Goal: Transaction & Acquisition: Purchase product/service

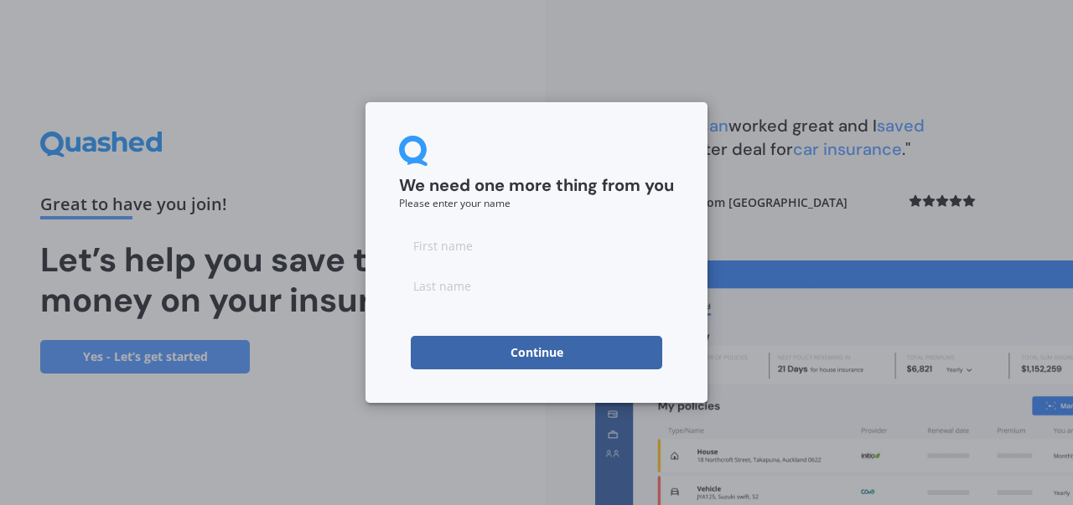
click at [533, 253] on input at bounding box center [536, 246] width 275 height 34
type input "[PERSON_NAME]"
click at [512, 347] on button "Continue" at bounding box center [536, 353] width 251 height 34
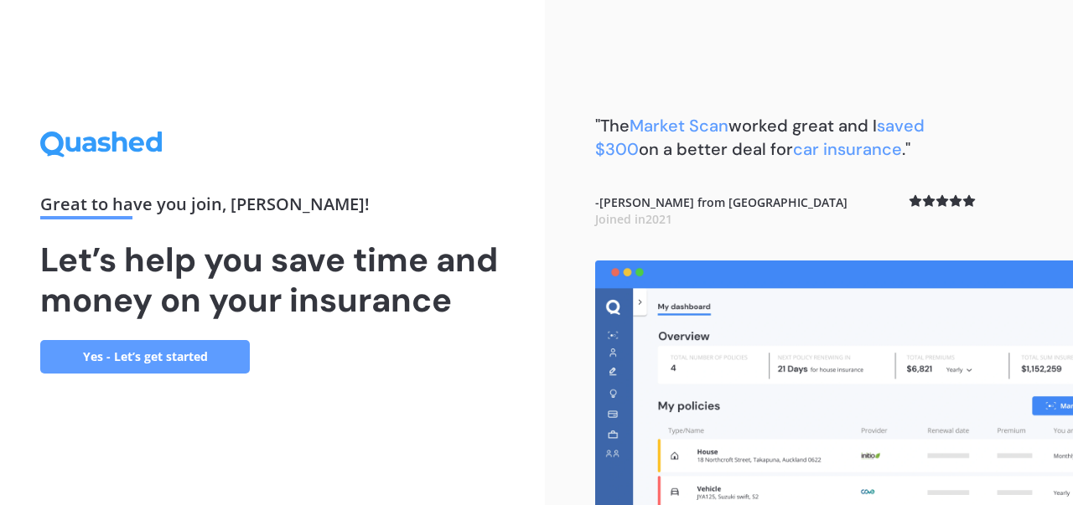
click at [132, 363] on link "Yes - Let’s get started" at bounding box center [145, 357] width 210 height 34
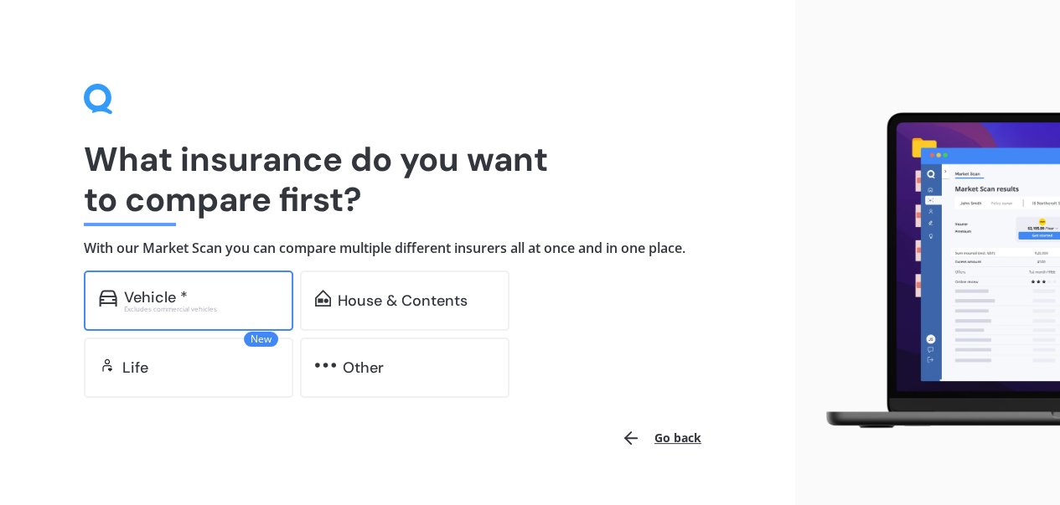
click at [193, 284] on div "Vehicle * Excludes commercial vehicles" at bounding box center [189, 301] width 210 height 60
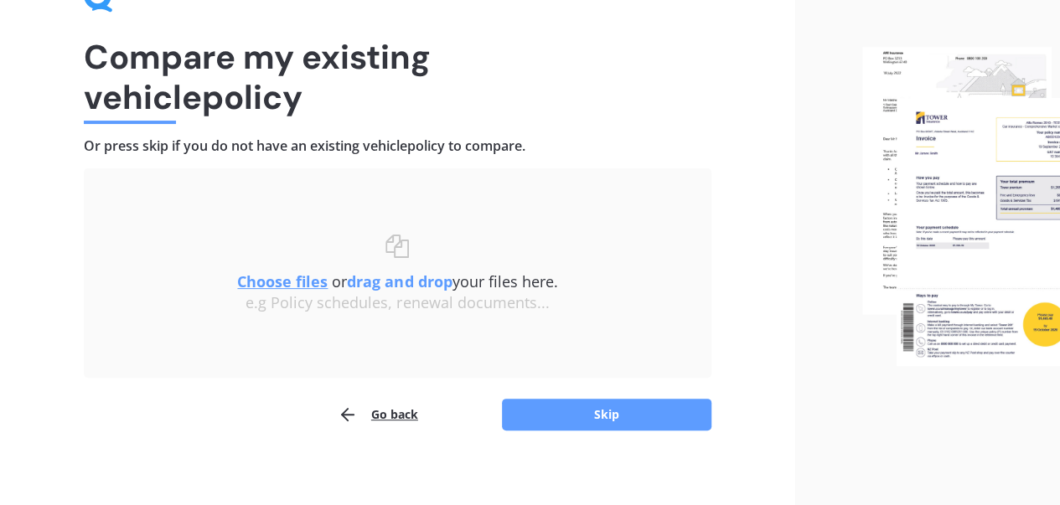
scroll to position [111, 0]
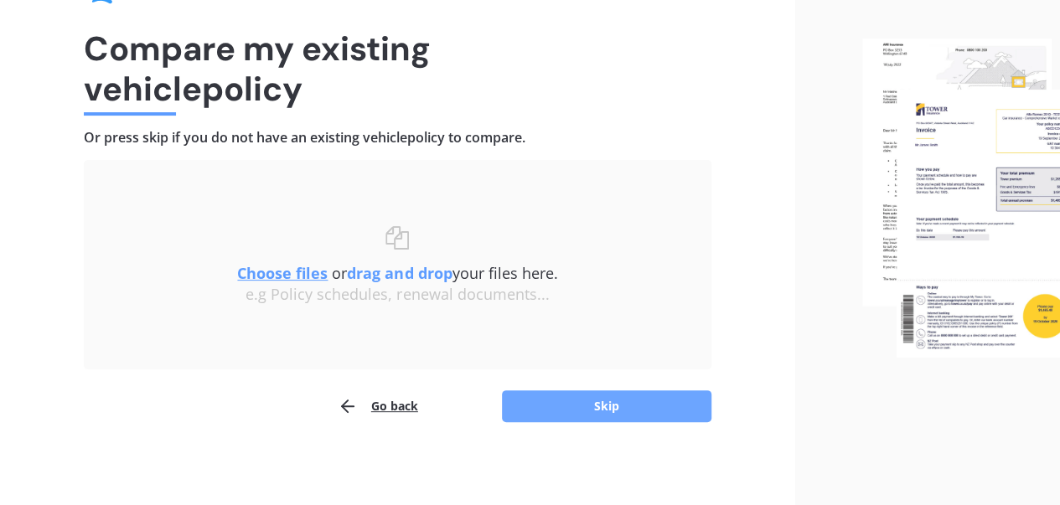
click at [588, 401] on button "Skip" at bounding box center [607, 407] width 210 height 32
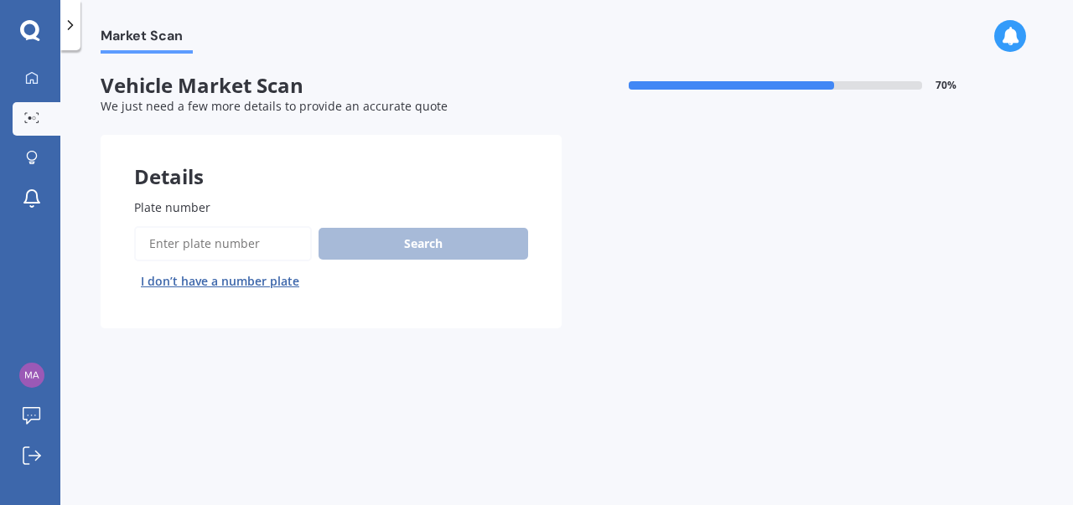
click at [256, 247] on input "Plate number" at bounding box center [223, 243] width 178 height 35
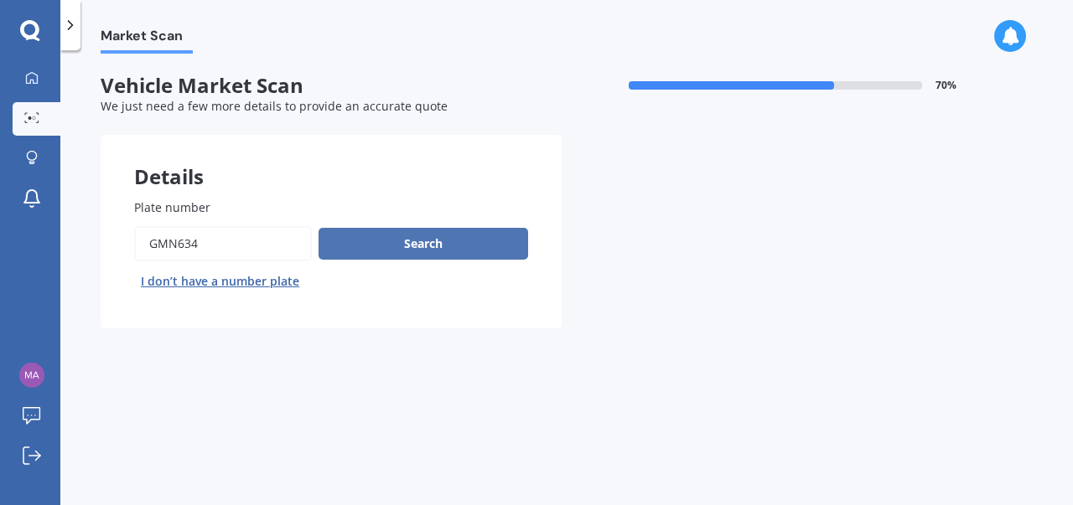
type input "gmn634"
click at [423, 245] on button "Search" at bounding box center [424, 244] width 210 height 32
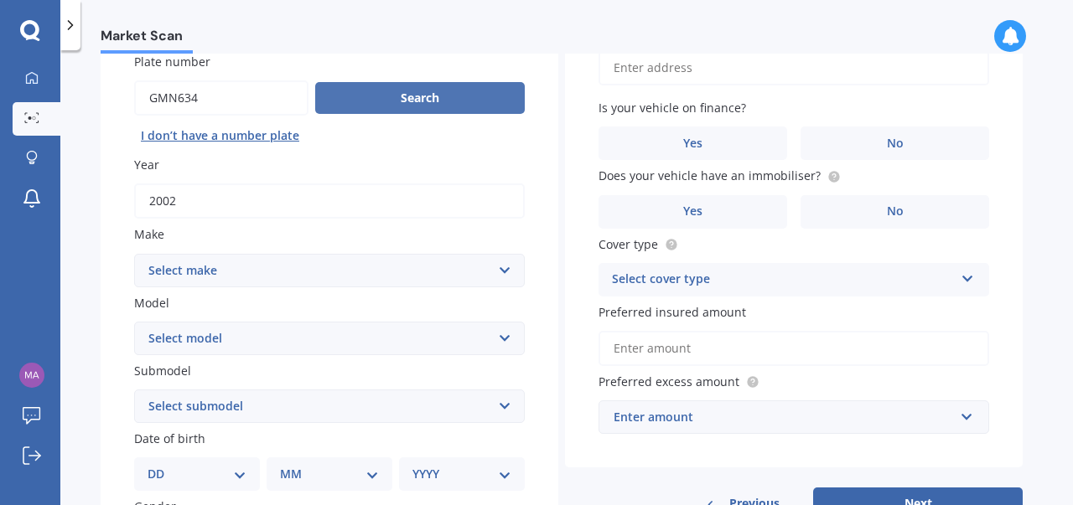
scroll to position [146, 0]
click at [501, 263] on select "Select make AC ALFA ROMEO ASTON [PERSON_NAME] AUDI AUSTIN BEDFORD Bentley BMW B…" at bounding box center [329, 271] width 391 height 34
select select "MERCEDES BENZ"
click at [134, 254] on select "Select make AC ALFA ROMEO ASTON [PERSON_NAME] AUDI AUSTIN BEDFORD Bentley BMW B…" at bounding box center [329, 271] width 391 height 34
click at [501, 347] on select "Select model 190 200 220 230 240 250 260 280 300 320 350 380 400 420 450 500 55…" at bounding box center [329, 339] width 391 height 34
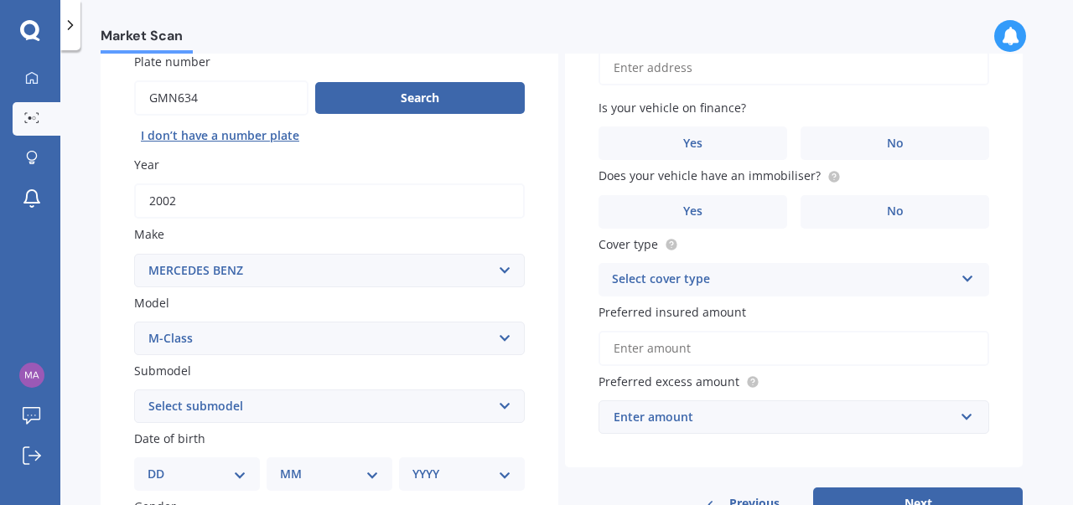
click at [134, 323] on select "Select model 190 200 220 230 240 250 260 280 300 320 350 380 400 420 450 500 55…" at bounding box center [329, 339] width 391 height 34
click at [505, 403] on select "Select submodel ML250BLUETEC 2.1D/4W" at bounding box center [329, 407] width 391 height 34
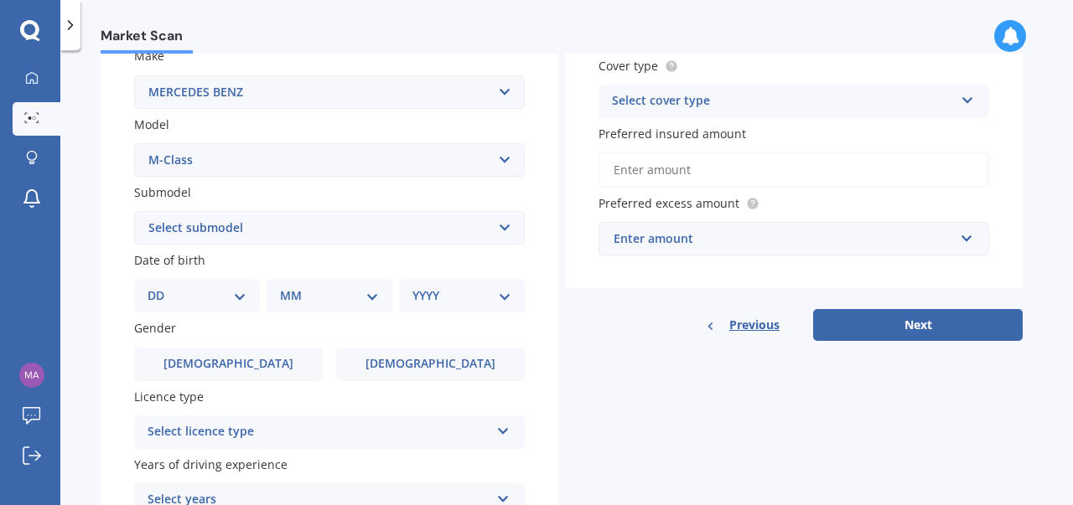
scroll to position [329, 0]
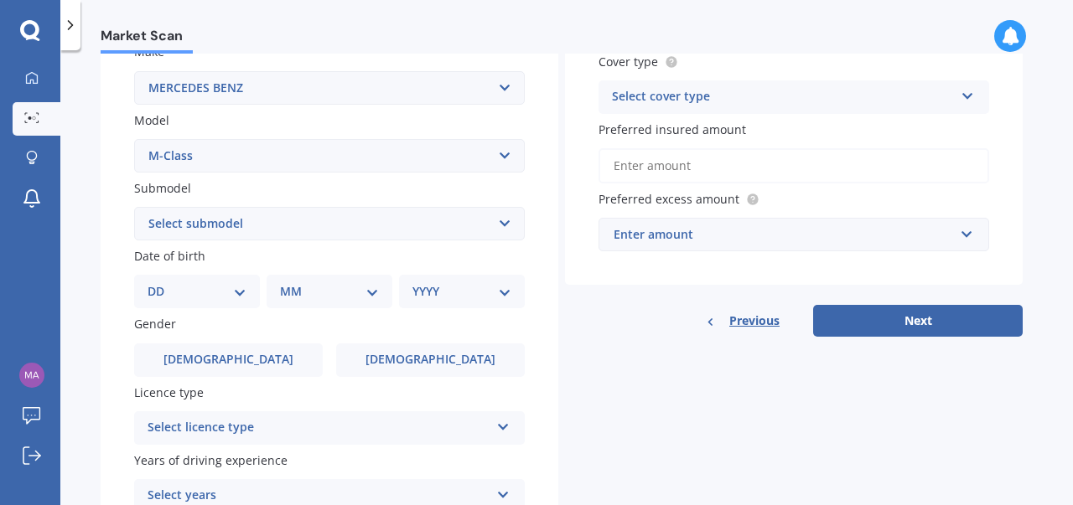
click at [504, 219] on select "Select submodel ML250BLUETEC 2.1D/4W" at bounding box center [329, 224] width 391 height 34
click at [500, 152] on select "Select model 190 200 220 230 240 250 260 280 300 320 350 380 400 420 450 500 55…" at bounding box center [329, 156] width 391 height 34
select select "ML"
click at [134, 139] on select "Select model 190 200 220 230 240 250 260 280 300 320 350 380 400 420 450 500 55…" at bounding box center [329, 156] width 391 height 34
click at [505, 225] on select "Select submodel 250 270 280 300 320 350 350 BLUE TEC 350CDI 400 430 500 55 AMG …" at bounding box center [329, 224] width 391 height 34
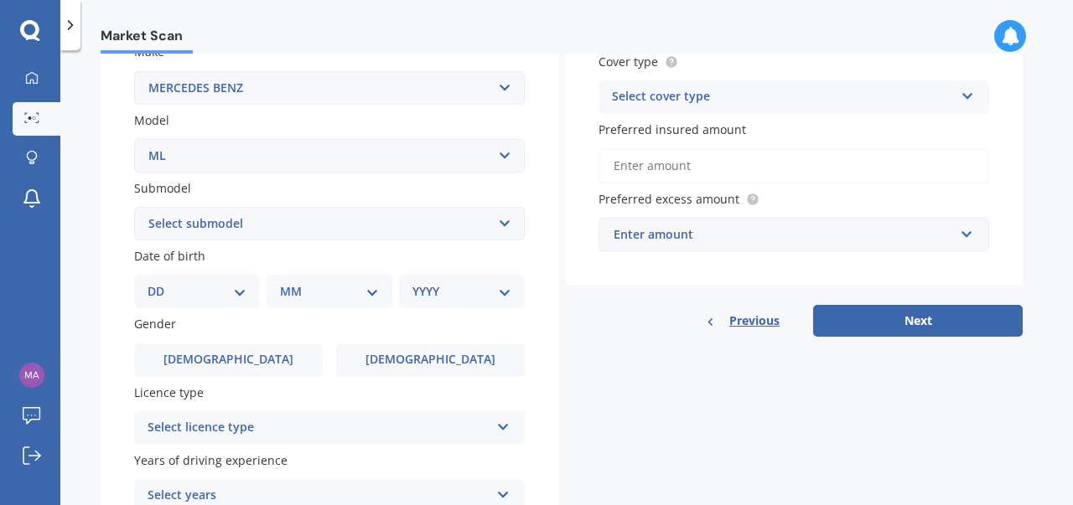
select select "270"
click at [134, 208] on select "Select submodel 250 270 280 300 320 350 350 BLUE TEC 350CDI 400 430 500 55 AMG …" at bounding box center [329, 224] width 391 height 34
click at [237, 288] on select "DD 01 02 03 04 05 06 07 08 09 10 11 12 13 14 15 16 17 18 19 20 21 22 23 24 25 2…" at bounding box center [197, 291] width 99 height 18
select select "05"
click at [161, 283] on select "DD 01 02 03 04 05 06 07 08 09 10 11 12 13 14 15 16 17 18 19 20 21 22 23 24 25 2…" at bounding box center [197, 291] width 99 height 18
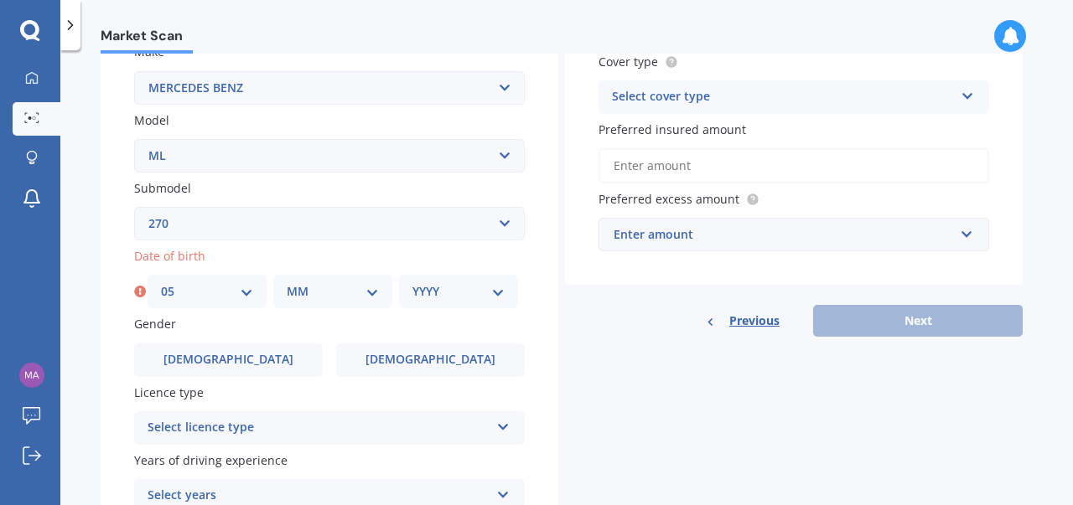
click at [375, 293] on select "MM 01 02 03 04 05 06 07 08 09 10 11 12" at bounding box center [333, 291] width 92 height 18
select select "04"
click at [287, 283] on select "MM 01 02 03 04 05 06 07 08 09 10 11 12" at bounding box center [333, 291] width 92 height 18
click at [498, 294] on select "YYYY 2025 2024 2023 2022 2021 2020 2019 2018 2017 2016 2015 2014 2013 2012 2011…" at bounding box center [458, 291] width 92 height 18
select select "1964"
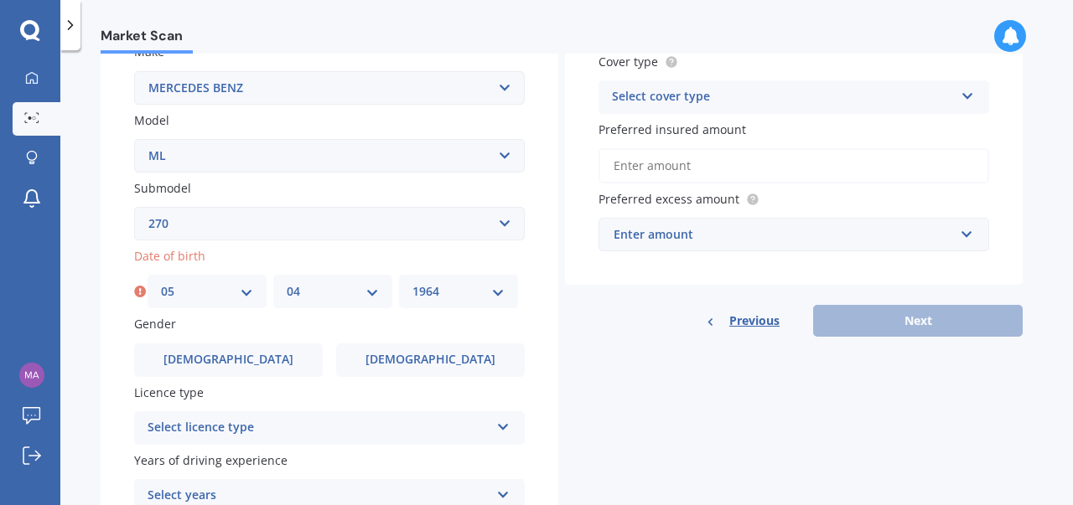
click at [412, 283] on select "YYYY 2025 2024 2023 2022 2021 2020 2019 2018 2017 2016 2015 2014 2013 2012 2011…" at bounding box center [458, 291] width 92 height 18
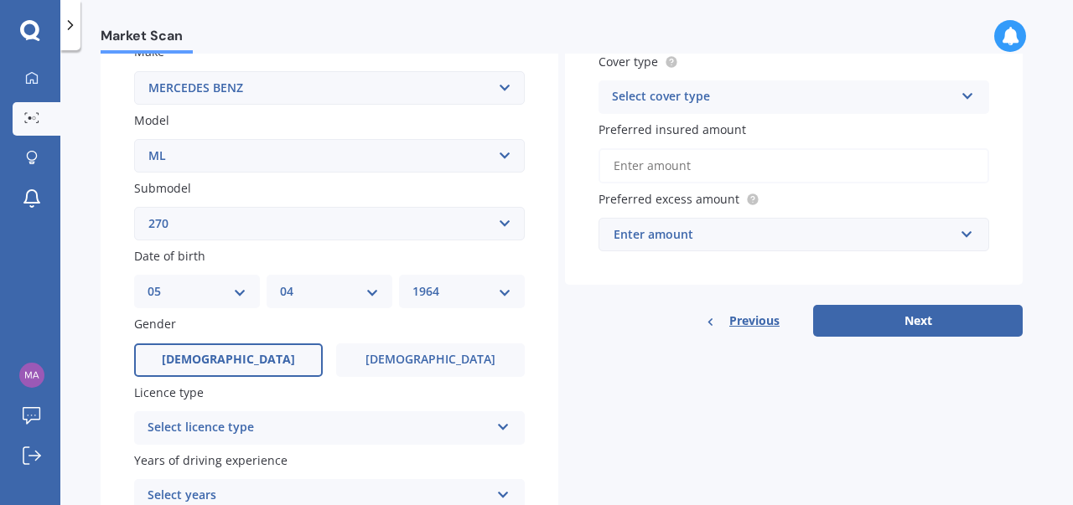
click at [178, 354] on label "[DEMOGRAPHIC_DATA]" at bounding box center [228, 361] width 189 height 34
click at [0, 0] on input "[DEMOGRAPHIC_DATA]" at bounding box center [0, 0] width 0 height 0
click at [495, 425] on div "Select licence type NZ Full NZ Restricted NZ Learners [GEOGRAPHIC_DATA] [GEOGRA…" at bounding box center [329, 429] width 391 height 34
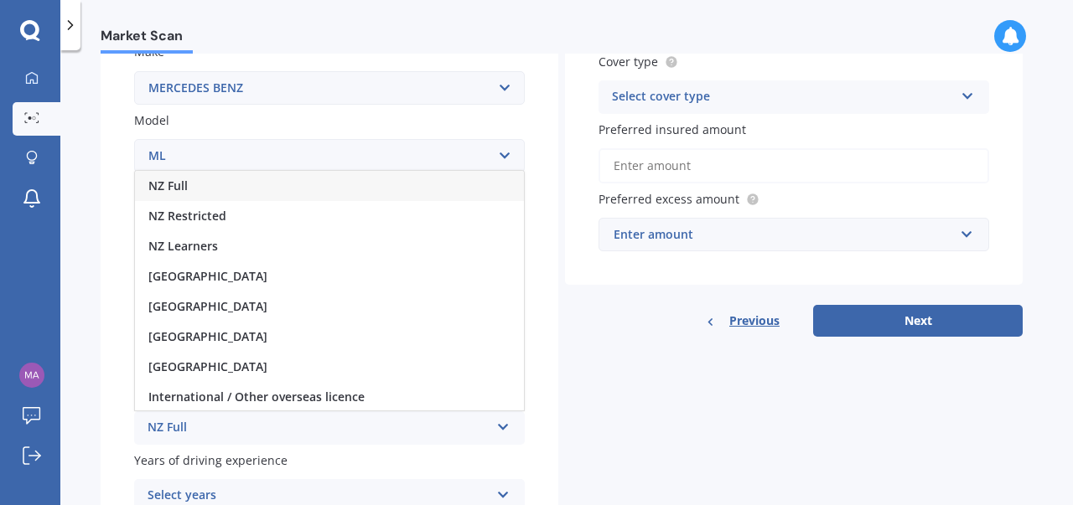
click at [273, 182] on div "NZ Full" at bounding box center [329, 186] width 389 height 30
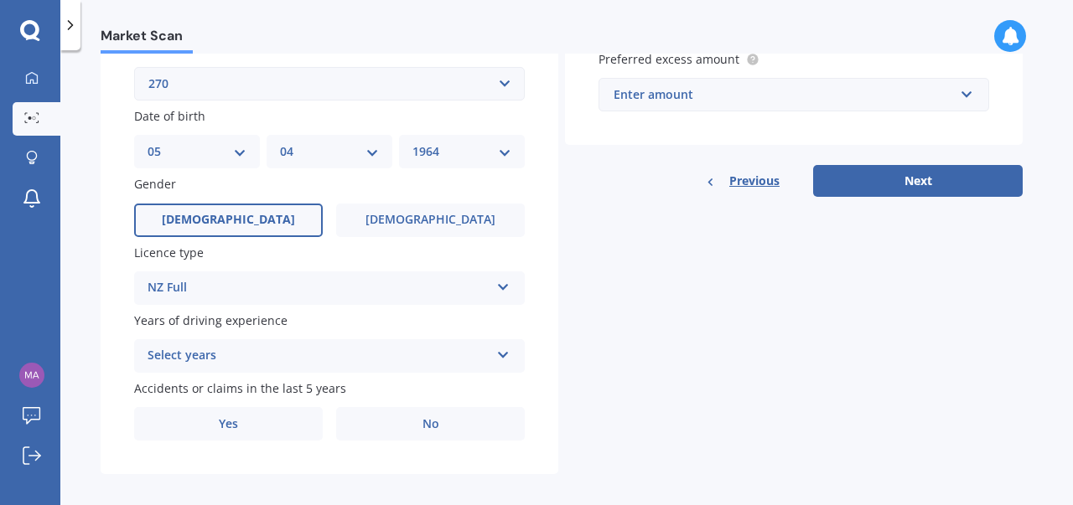
scroll to position [469, 0]
click at [500, 352] on icon at bounding box center [503, 351] width 14 height 12
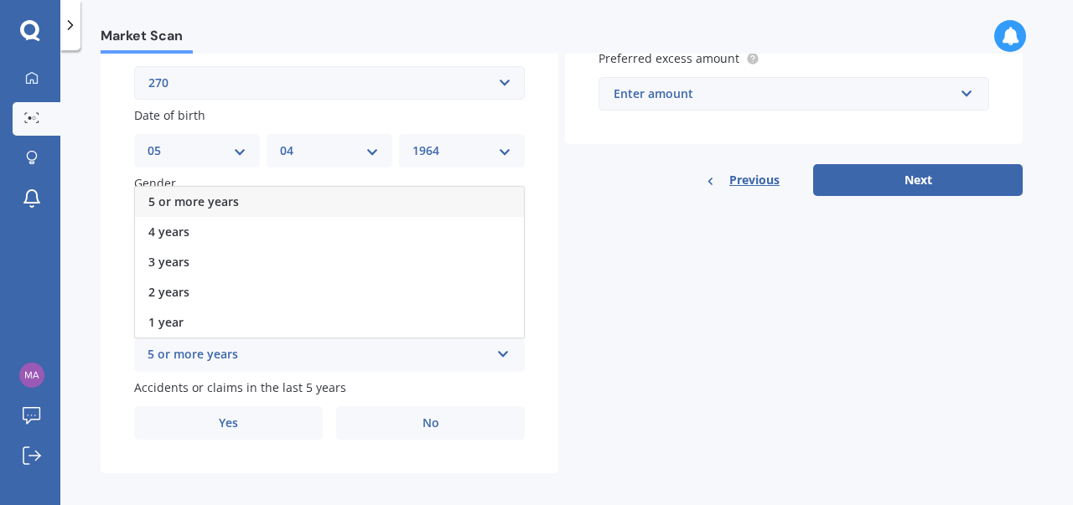
click at [264, 200] on div "5 or more years" at bounding box center [329, 202] width 389 height 30
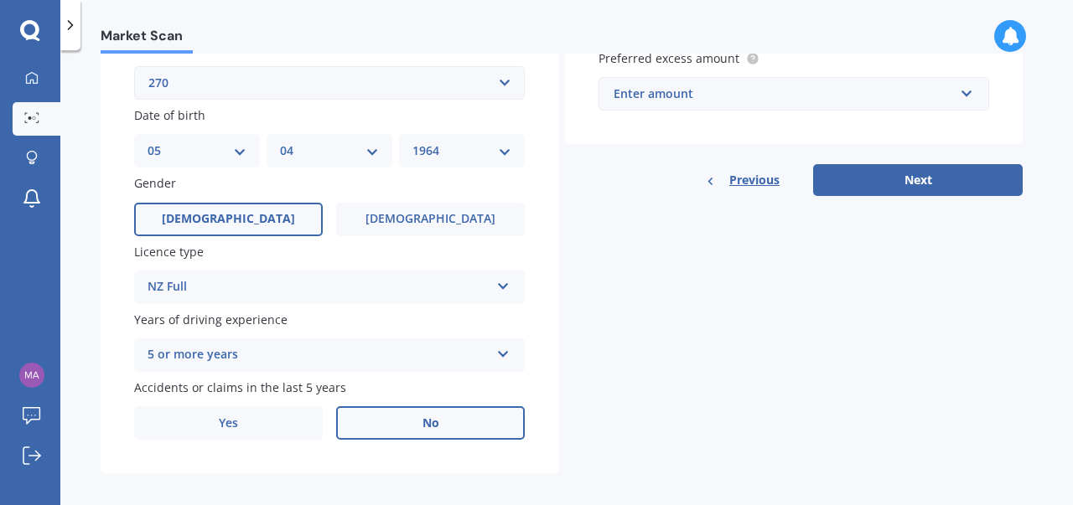
click at [422, 431] on span "No" at bounding box center [430, 424] width 17 height 14
click at [0, 0] on input "No" at bounding box center [0, 0] width 0 height 0
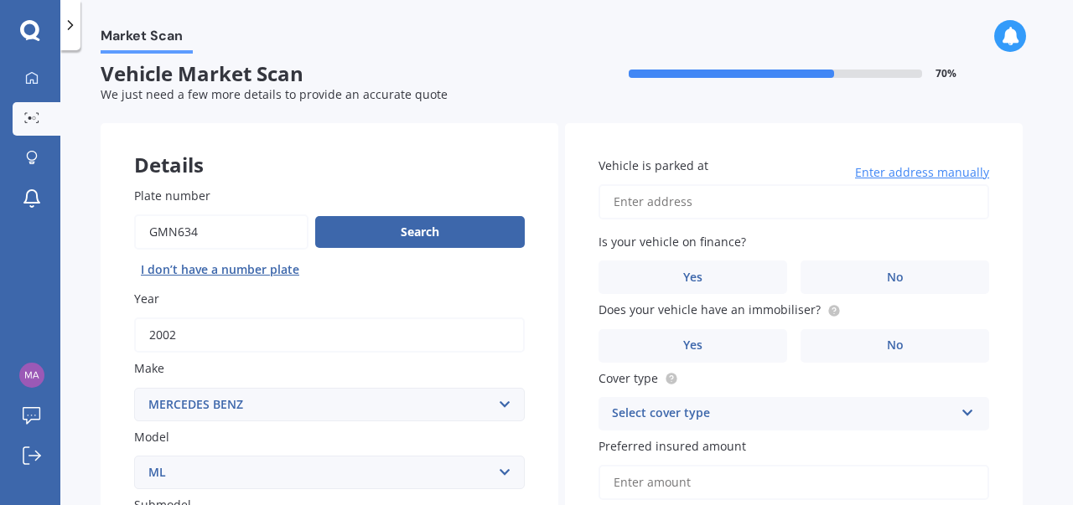
scroll to position [0, 0]
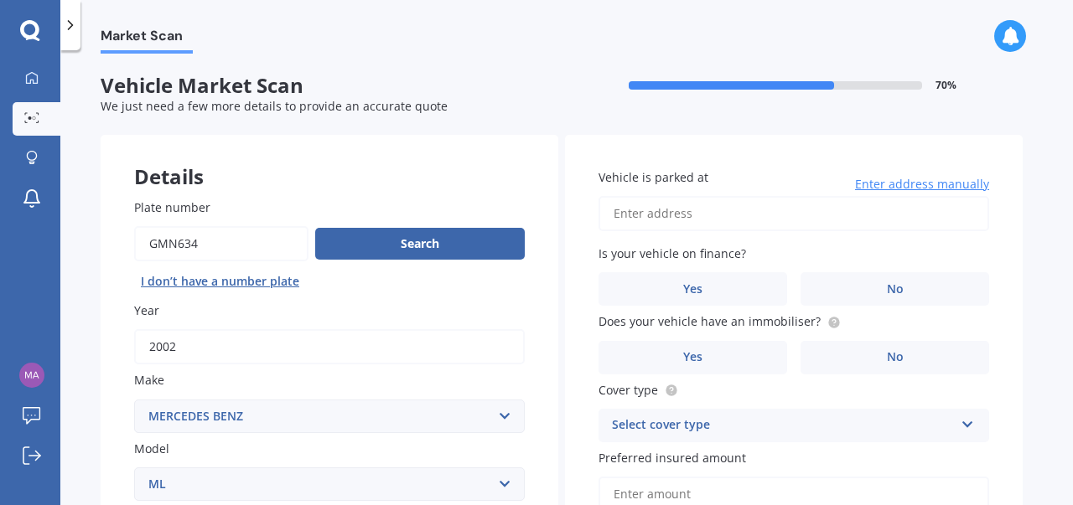
click at [736, 215] on input "Vehicle is parked at" at bounding box center [793, 213] width 391 height 35
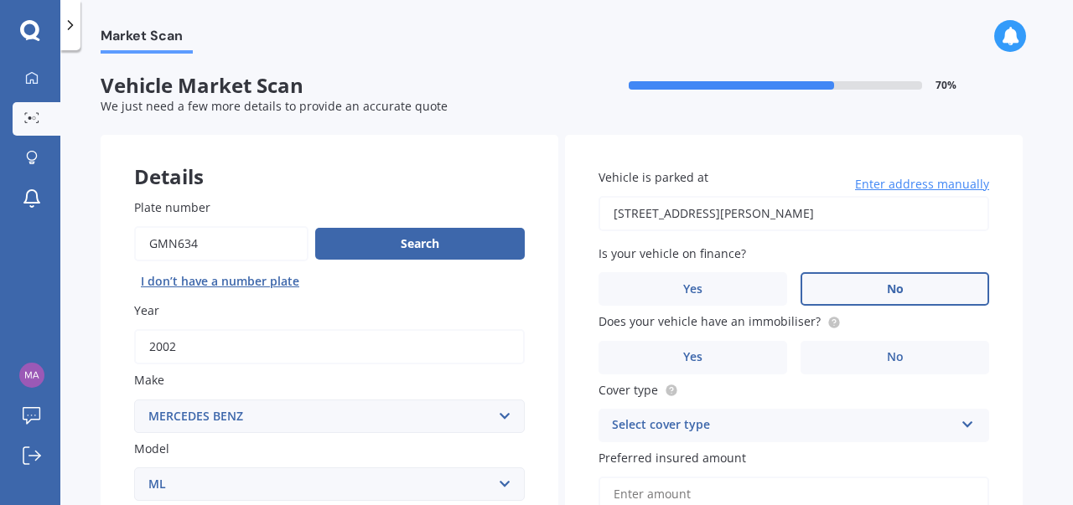
click at [883, 288] on label "No" at bounding box center [894, 289] width 189 height 34
click at [0, 0] on input "No" at bounding box center [0, 0] width 0 height 0
click at [695, 356] on span "Yes" at bounding box center [693, 357] width 20 height 14
click at [0, 0] on input "Yes" at bounding box center [0, 0] width 0 height 0
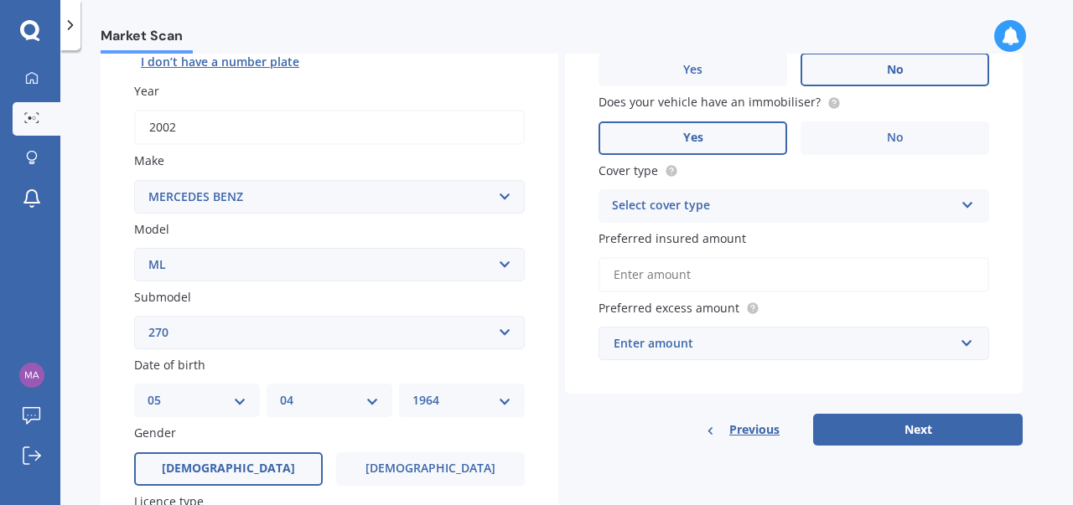
scroll to position [221, 0]
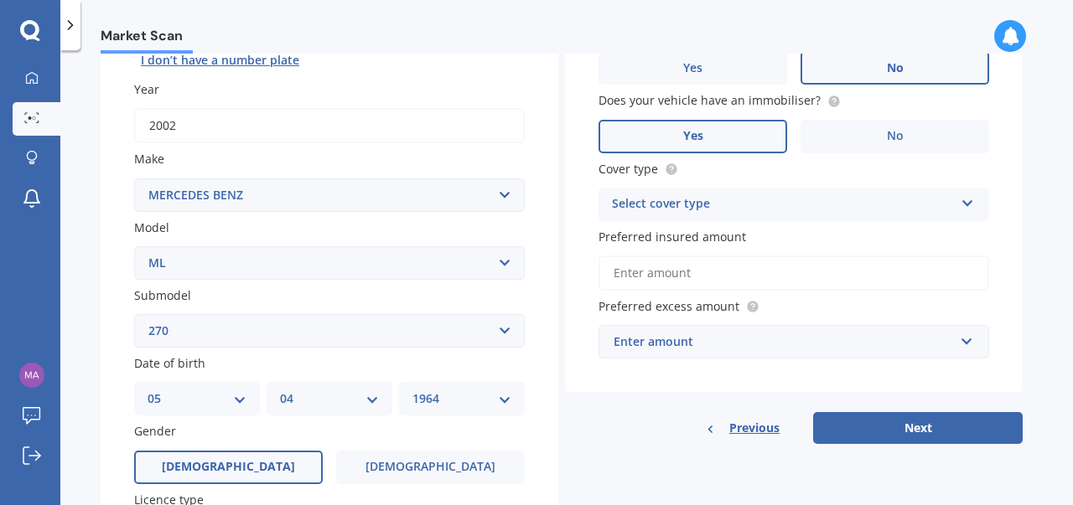
click at [972, 203] on icon at bounding box center [968, 200] width 14 height 12
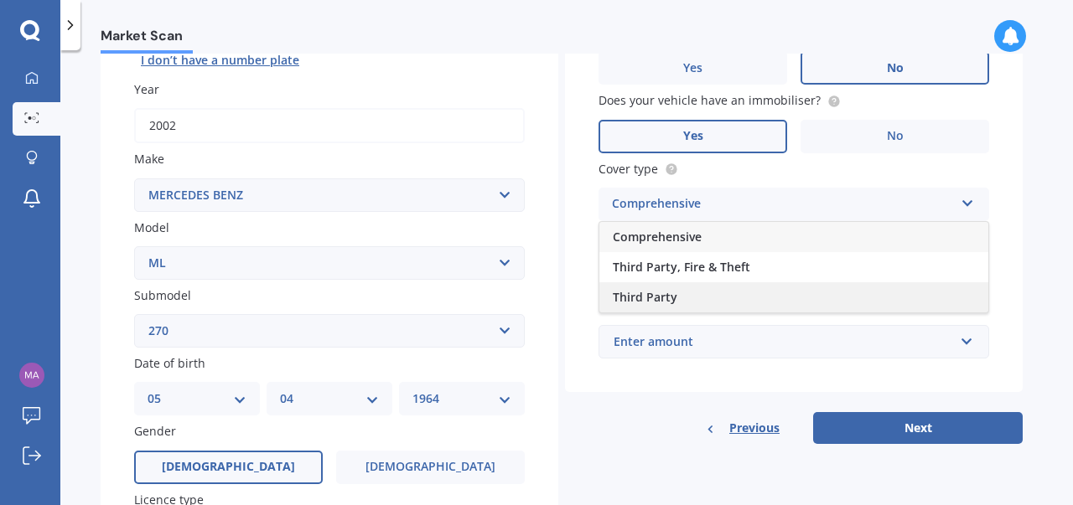
click at [721, 293] on div "Third Party" at bounding box center [793, 297] width 389 height 30
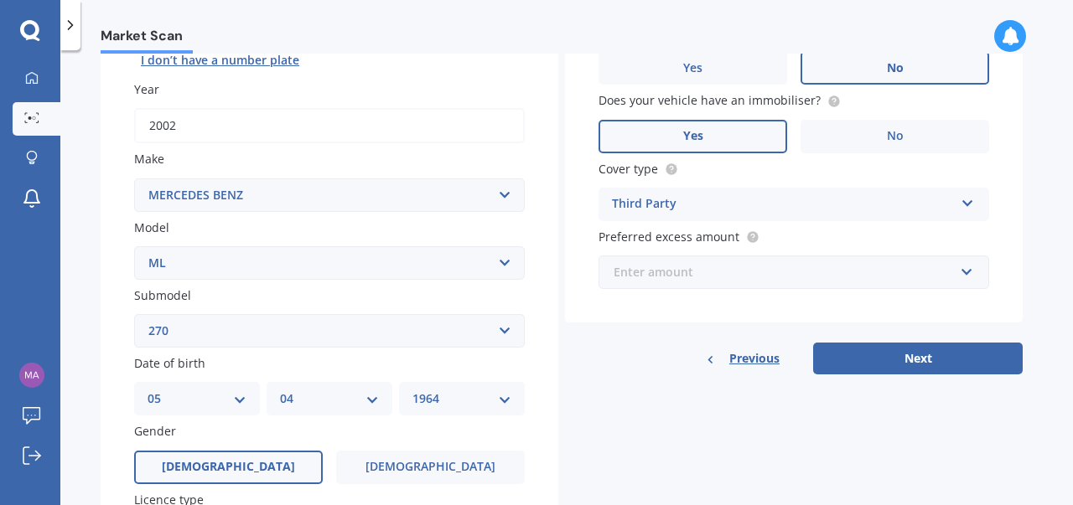
click at [967, 268] on input "text" at bounding box center [788, 272] width 376 height 32
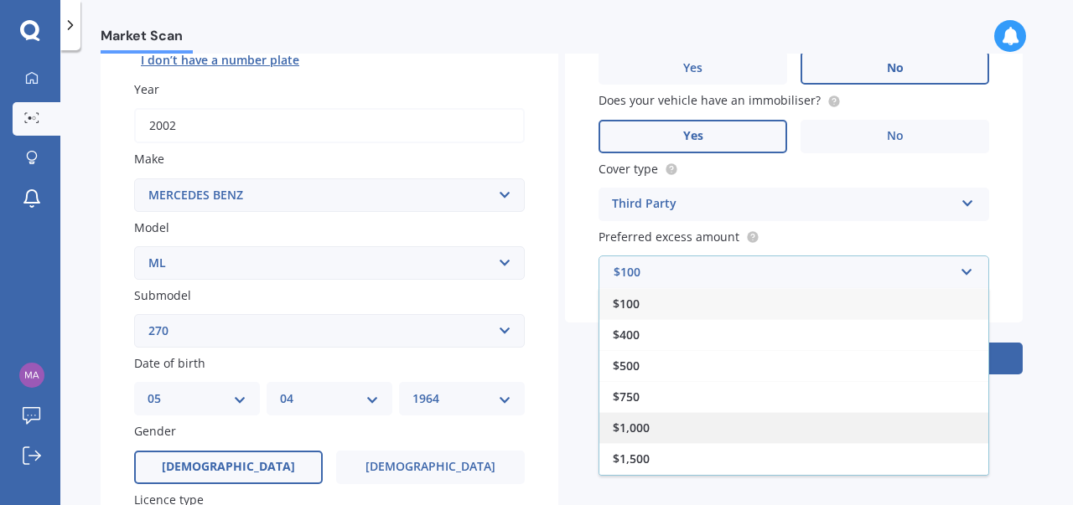
click at [630, 422] on span "$1,000" at bounding box center [631, 428] width 37 height 16
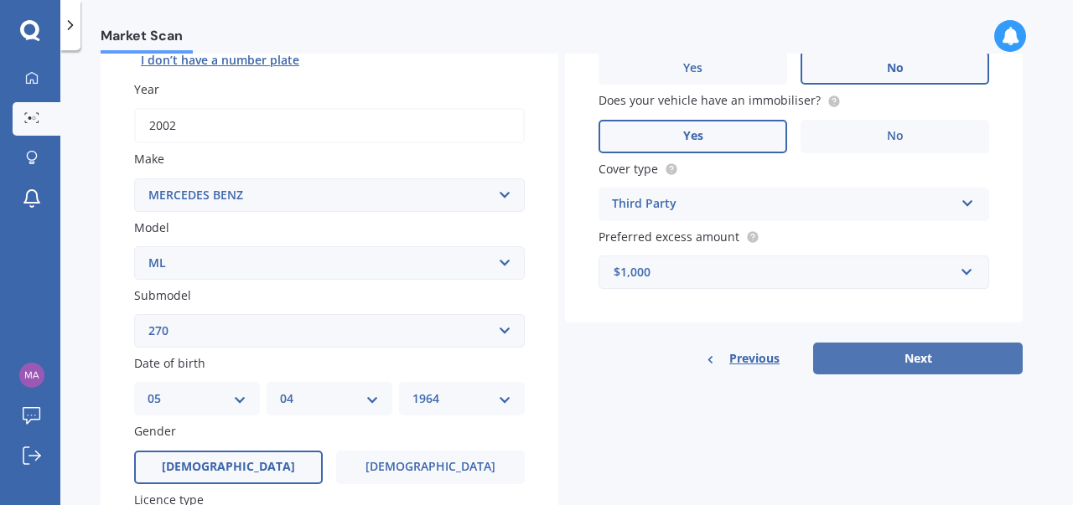
click at [888, 356] on button "Next" at bounding box center [918, 359] width 210 height 32
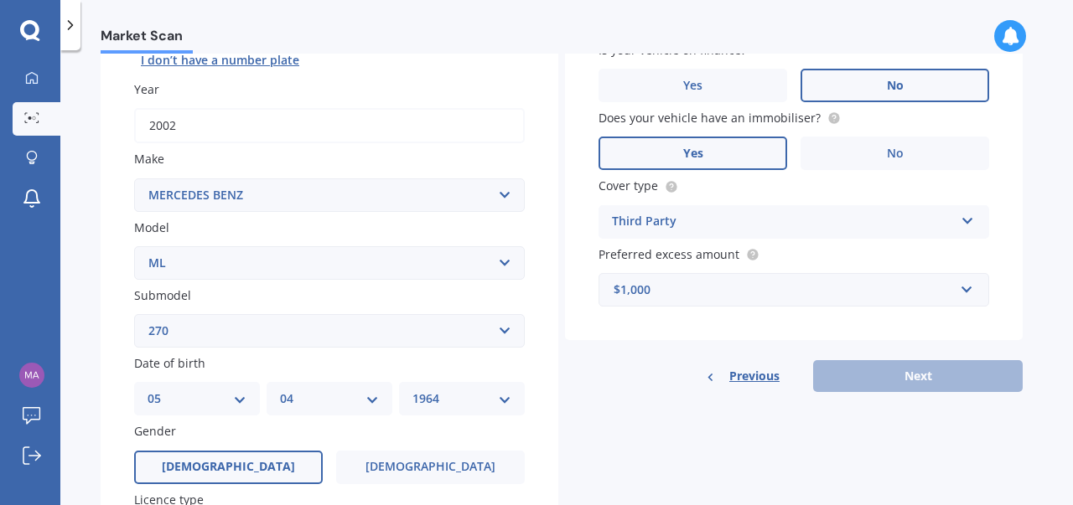
scroll to position [114, 0]
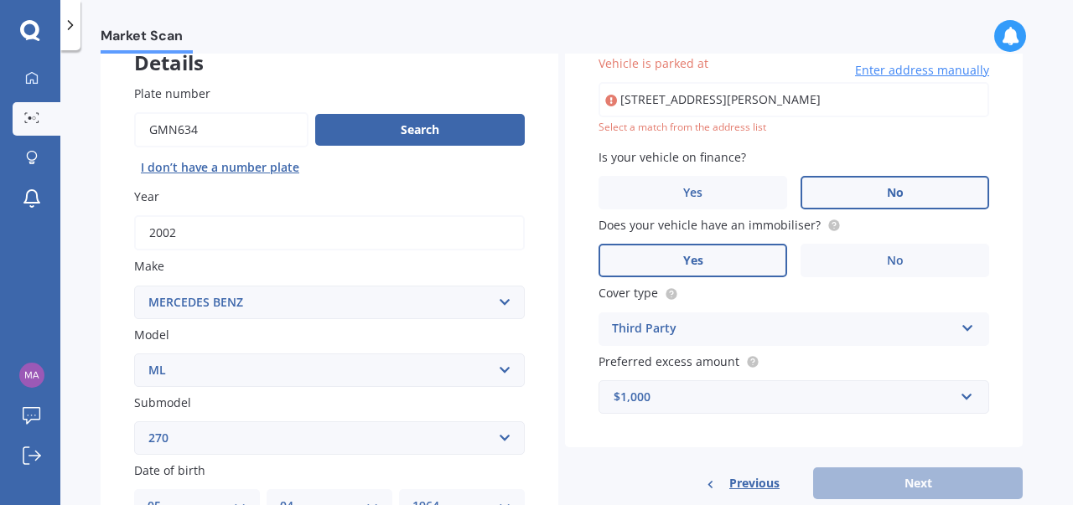
click at [755, 101] on input "[STREET_ADDRESS][PERSON_NAME]" at bounding box center [793, 99] width 391 height 35
type input "[STREET_ADDRESS][PERSON_NAME][PERSON_NAME]"
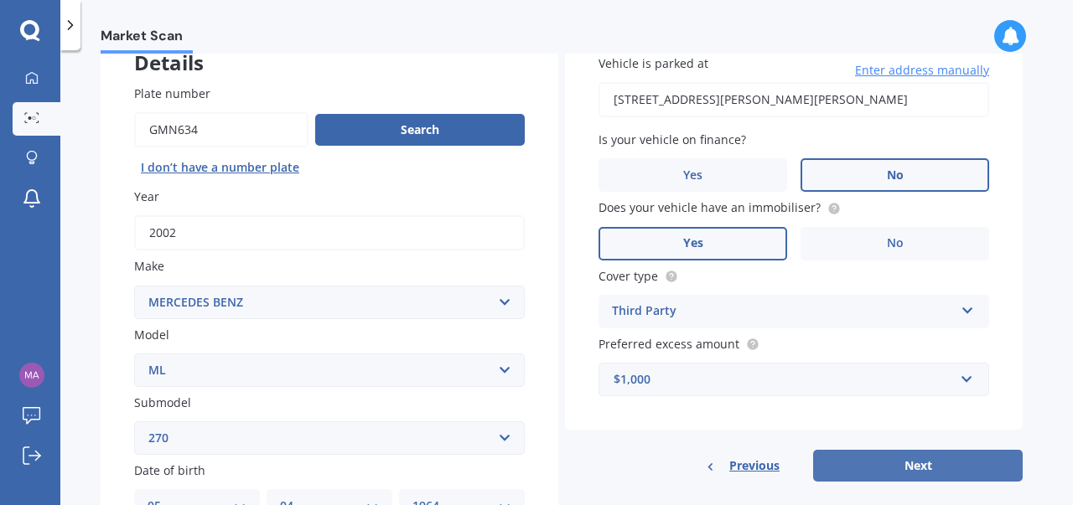
click at [934, 460] on button "Next" at bounding box center [918, 466] width 210 height 32
select select "05"
select select "04"
select select "1964"
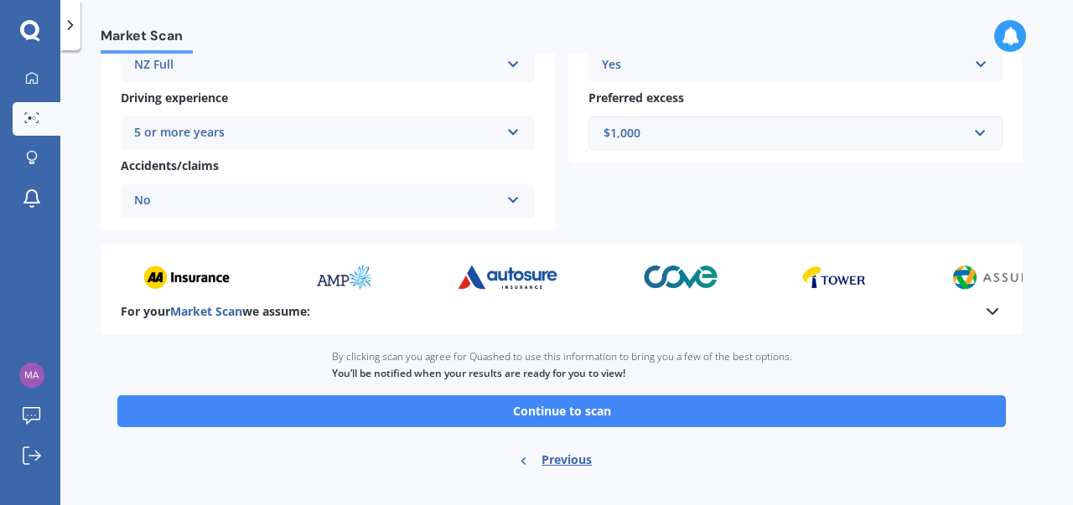
scroll to position [359, 0]
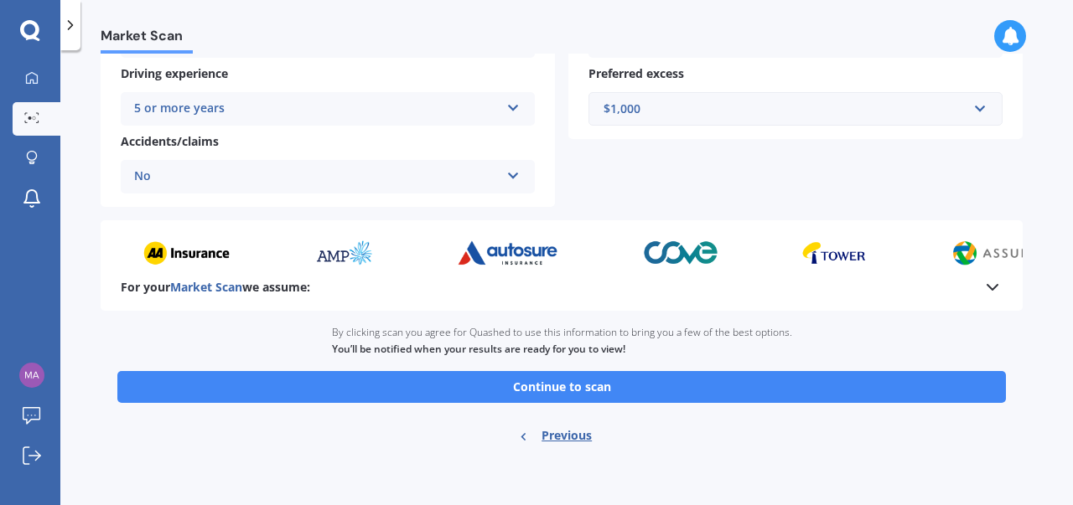
click at [210, 280] on span "Market Scan" at bounding box center [206, 287] width 72 height 16
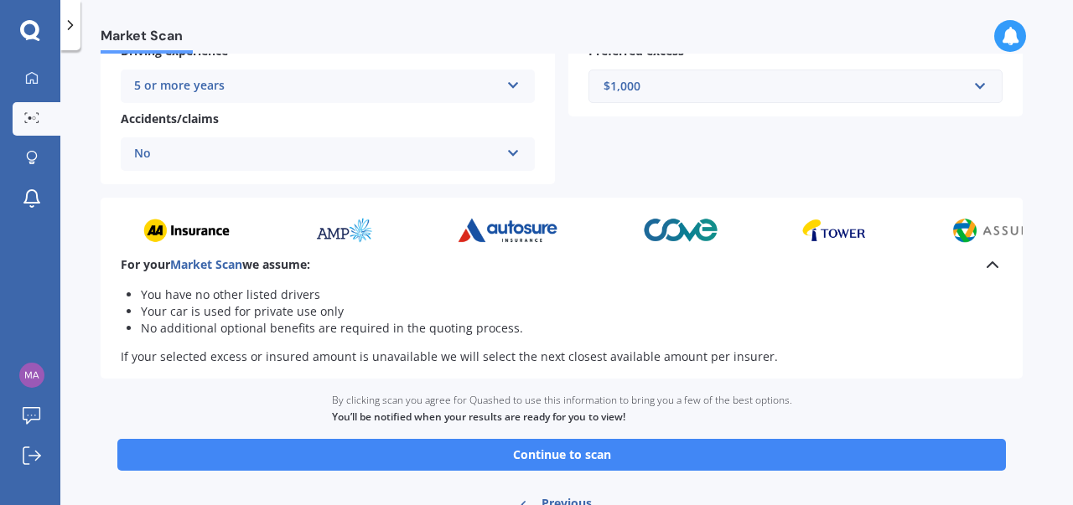
scroll to position [431, 0]
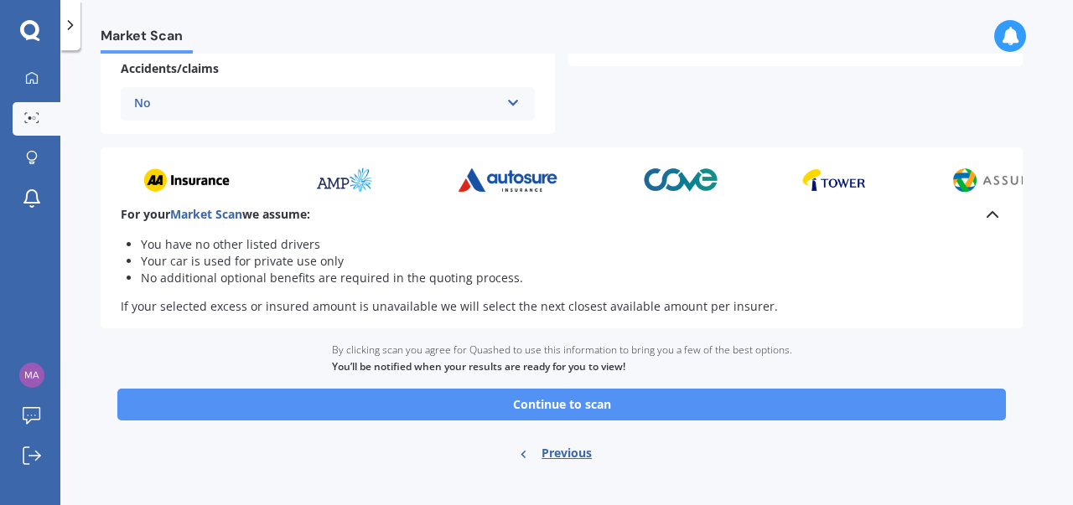
click at [566, 412] on button "Continue to scan" at bounding box center [561, 405] width 888 height 32
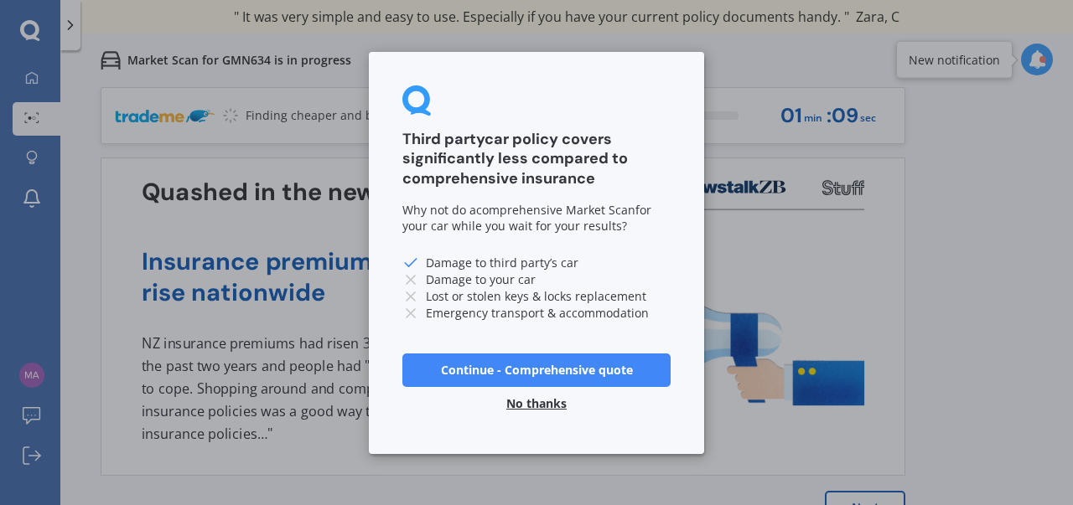
click at [531, 403] on button "No thanks" at bounding box center [536, 403] width 80 height 34
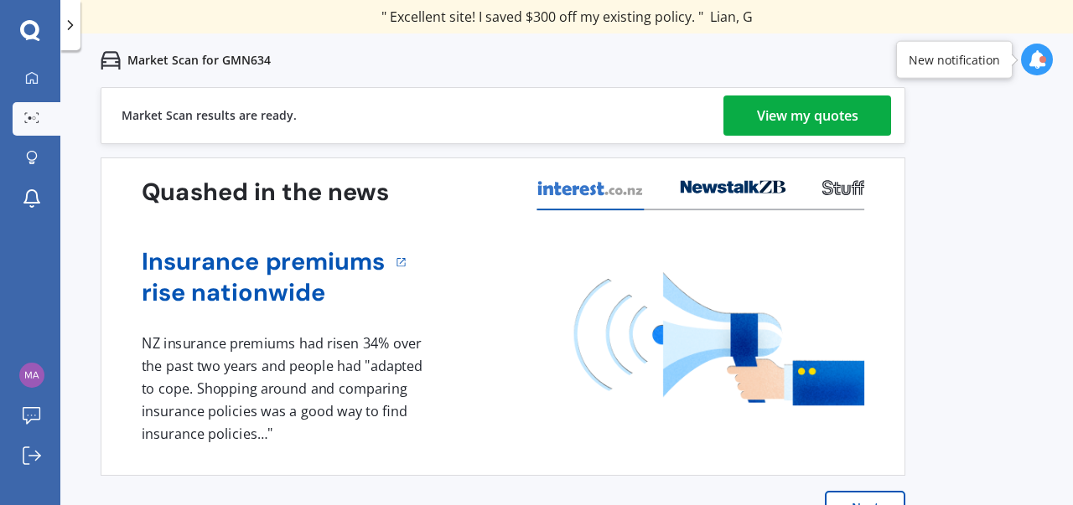
click at [818, 111] on div "View my quotes" at bounding box center [807, 116] width 101 height 40
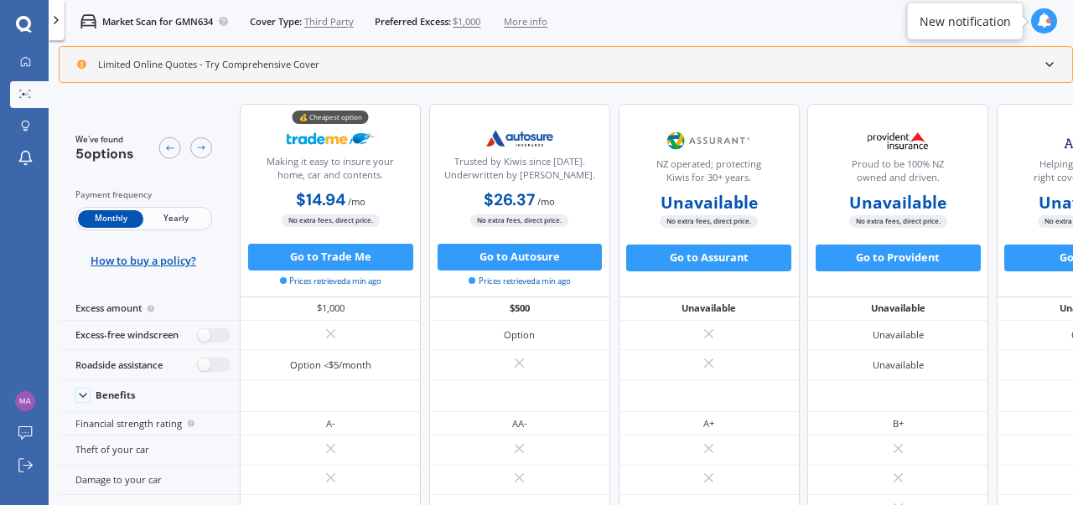
click at [180, 215] on span "Yearly" at bounding box center [175, 219] width 65 height 18
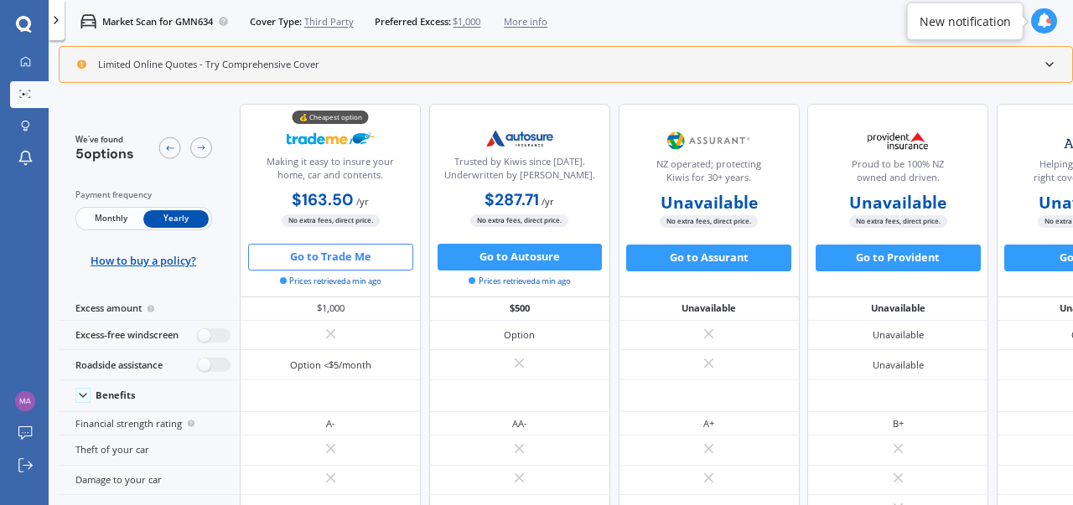
click at [336, 262] on button "Go to Trade Me" at bounding box center [330, 257] width 165 height 27
